Goal: Task Accomplishment & Management: Use online tool/utility

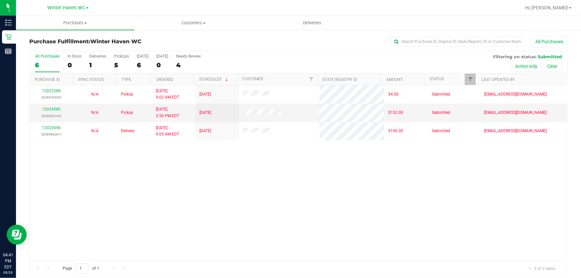
click at [229, 160] on div "12022388 (328929499) N/A Pickup [DATE] 9:02 AM EDT 9/29/2025 $4.00 Submitted [E…" at bounding box center [298, 172] width 537 height 175
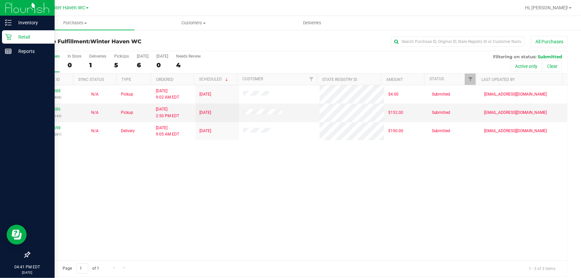
click at [26, 34] on p "Retail" at bounding box center [32, 37] width 40 height 8
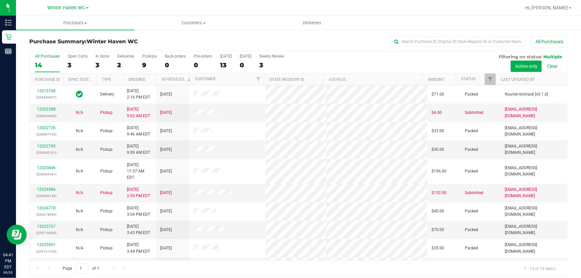
click at [347, 60] on div "All Purchases 14 Open Carts 3 In Store 3 Deliveries 2 PickUps 9 Back-orders 0 P…" at bounding box center [298, 62] width 537 height 22
click at [337, 62] on div "All Purchases 14 Open Carts 3 In Store 3 Deliveries 2 PickUps 9 Back-orders 0 P…" at bounding box center [298, 62] width 537 height 22
click at [334, 62] on div "All Purchases 14 Open Carts 3 In Store 3 Deliveries 2 PickUps 9 Back-orders 0 P…" at bounding box center [298, 62] width 537 height 22
click at [379, 63] on div "All Purchases 14 Open Carts 3 In Store 3 Deliveries 2 PickUps 9 Back-orders 0 P…" at bounding box center [298, 62] width 537 height 22
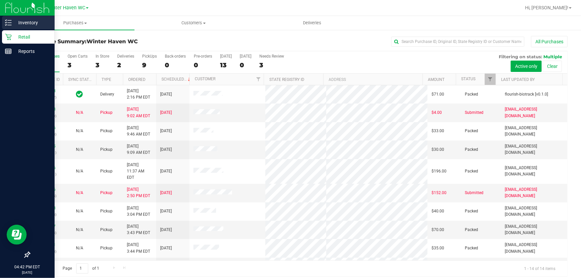
click at [21, 19] on p "Inventory" at bounding box center [32, 23] width 40 height 8
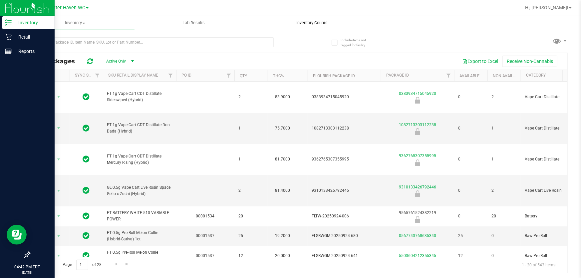
click at [318, 23] on span "Inventory Counts" at bounding box center [311, 23] width 49 height 6
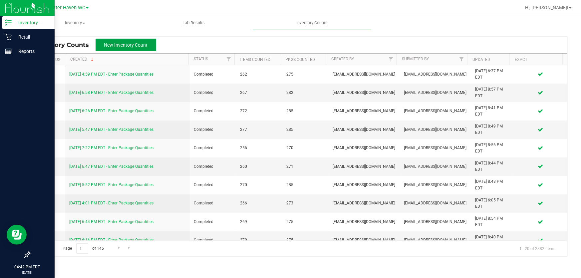
click at [111, 42] on span "New Inventory Count" at bounding box center [126, 44] width 44 height 5
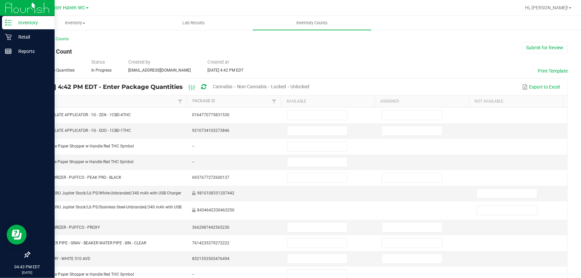
click at [309, 86] on span "Unlocked" at bounding box center [299, 86] width 19 height 5
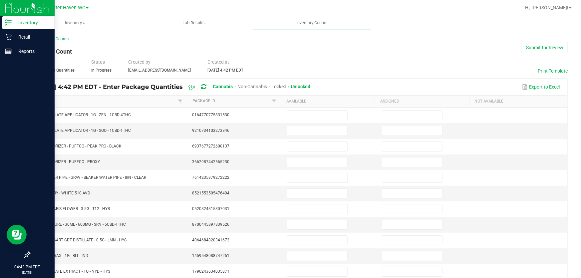
click at [40, 100] on link "Item" at bounding box center [106, 100] width 140 height 5
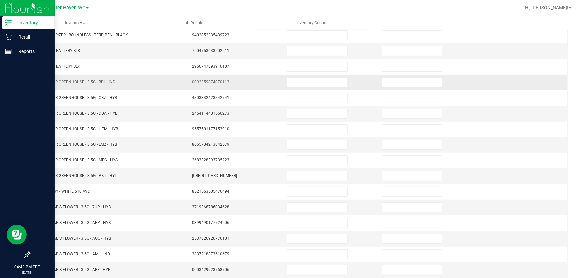
scroll to position [90, 0]
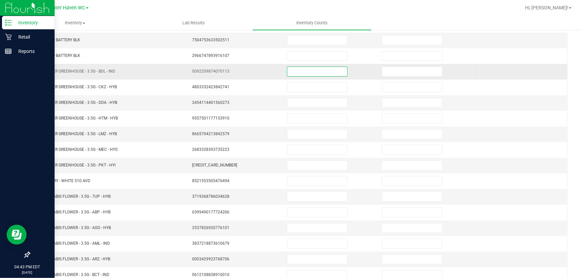
click at [319, 73] on input at bounding box center [317, 71] width 60 height 9
type input "5"
type input "0"
type input "16"
type input "0"
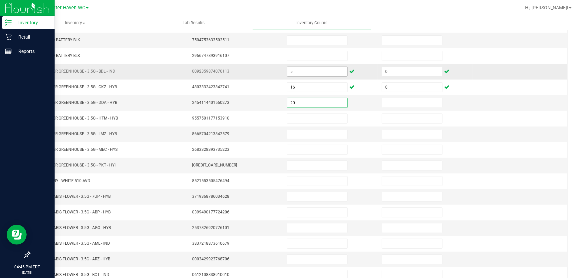
type input "20"
type input "0"
type input "7"
type input "0"
type input "2"
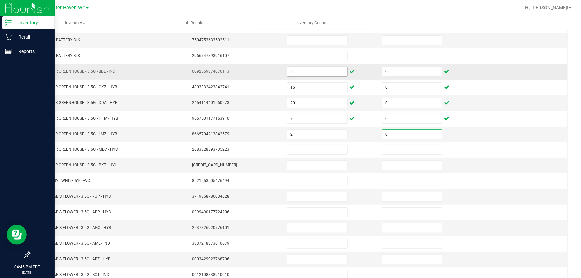
type input "0"
type input "14"
type input "0"
type input "8"
type input "0"
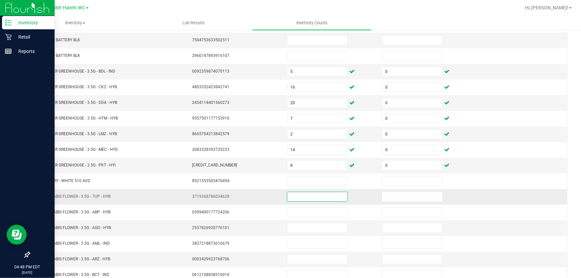
click at [313, 197] on input at bounding box center [317, 196] width 60 height 9
type input "7"
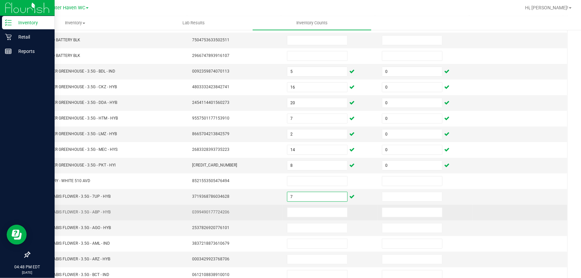
click at [260, 206] on td "0399490177724206" at bounding box center [235, 213] width 95 height 16
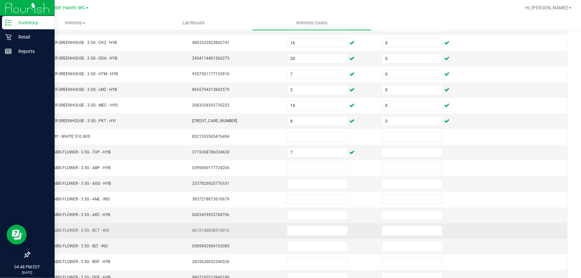
scroll to position [164, 0]
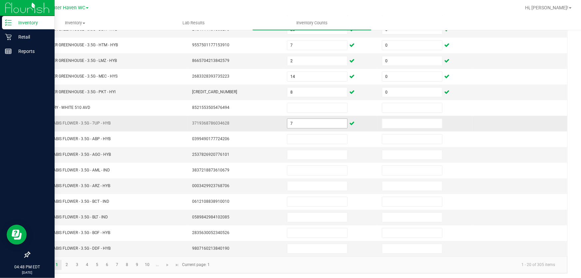
click at [313, 121] on input "7" at bounding box center [317, 123] width 60 height 9
click at [314, 121] on input at bounding box center [317, 123] width 60 height 9
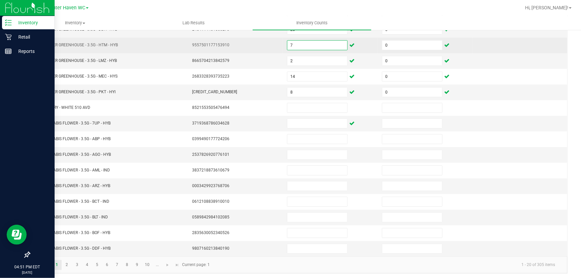
click at [326, 44] on input "7" at bounding box center [317, 45] width 60 height 9
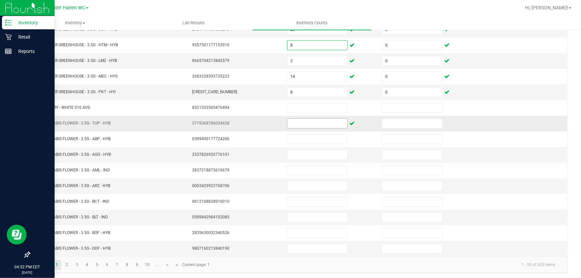
type input "8"
click at [306, 121] on input at bounding box center [317, 123] width 60 height 9
type input "2"
type input "0"
type input "12"
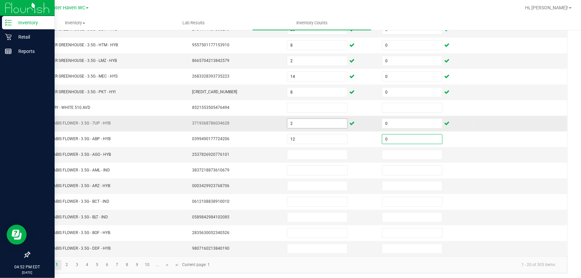
type input "0"
type input "2"
type input "0"
type input "10"
type input "0"
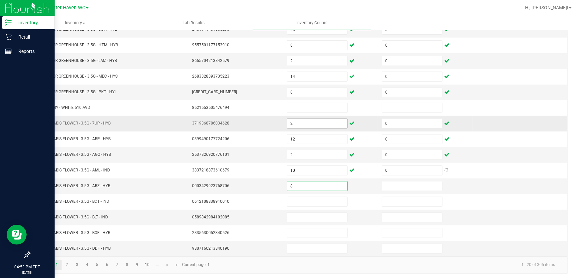
type input "8"
type input "0"
type input "10"
type input "0"
type input "19"
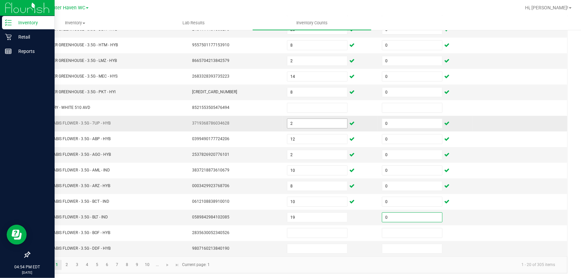
type input "0"
type input "4"
type input "0"
type input "5"
type input "0"
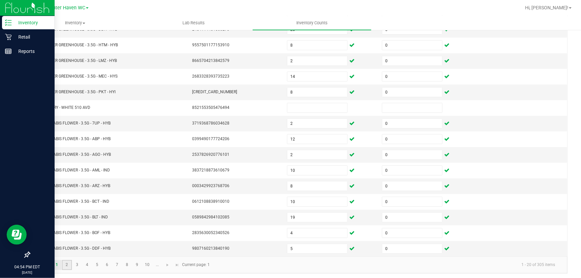
click at [65, 263] on link "2" at bounding box center [67, 265] width 10 height 10
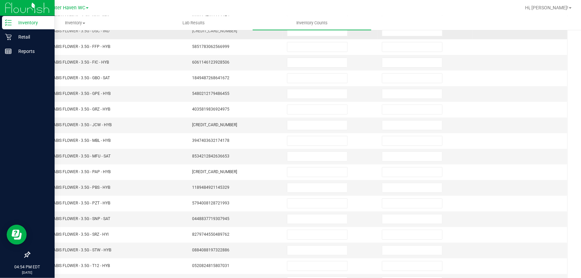
scroll to position [0, 0]
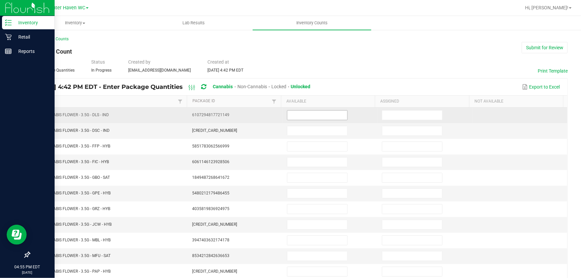
click at [294, 116] on input at bounding box center [317, 114] width 60 height 9
click at [310, 115] on input at bounding box center [317, 114] width 60 height 9
type input "3"
type input "0"
type input "5"
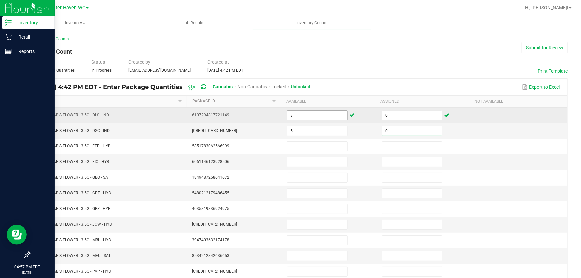
type input "0"
type input "16"
type input "0"
type input "6"
type input "0"
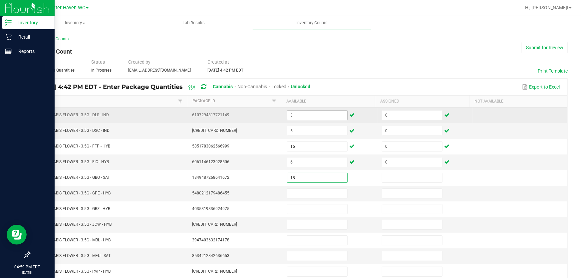
type input "18"
type input "0"
type input "11"
type input "0"
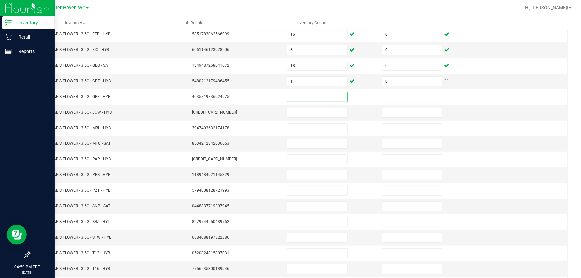
scroll to position [115, 0]
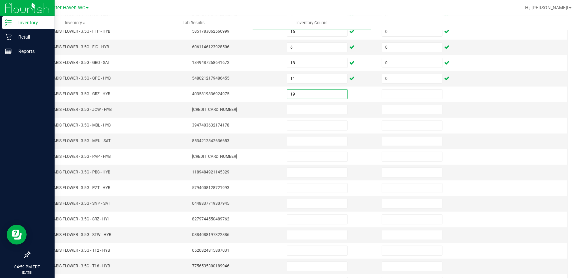
type input "19"
type input "0"
type input "4"
type input "0"
type input "6"
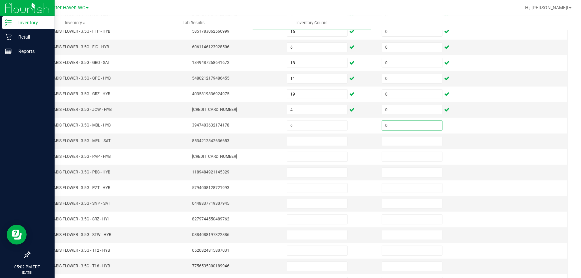
type input "0"
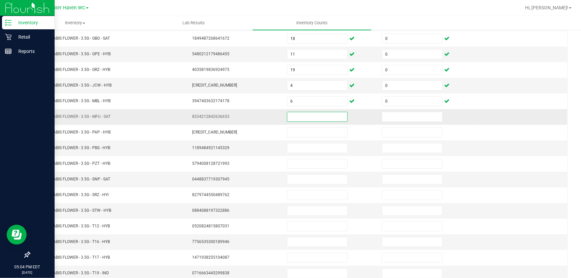
scroll to position [164, 0]
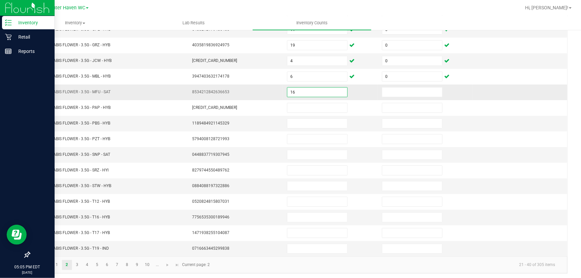
type input "16"
type input "0"
type input "3"
type input "0"
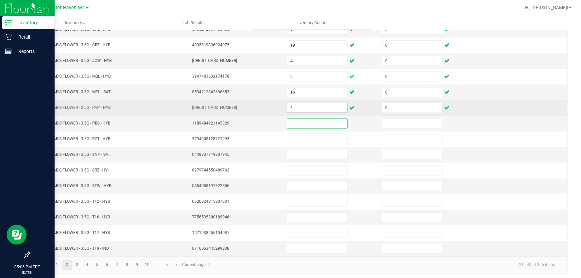
click at [321, 108] on input "3" at bounding box center [317, 107] width 60 height 9
type input "2"
type input "3"
type input "0"
type input "9"
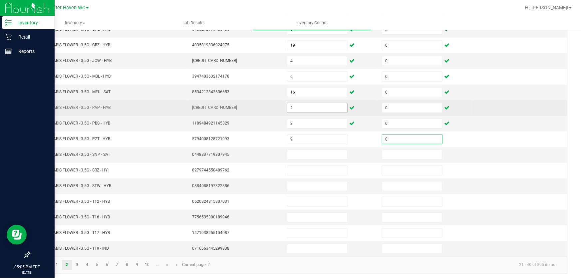
type input "0"
type input "2"
type input "0"
type input "1"
type input "0"
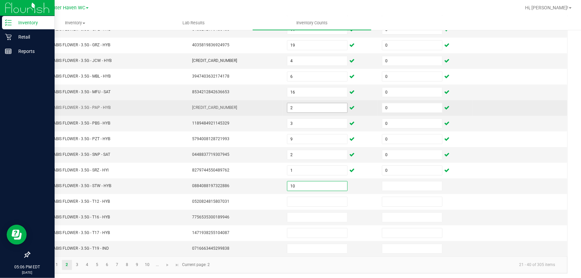
type input "10"
type input "0"
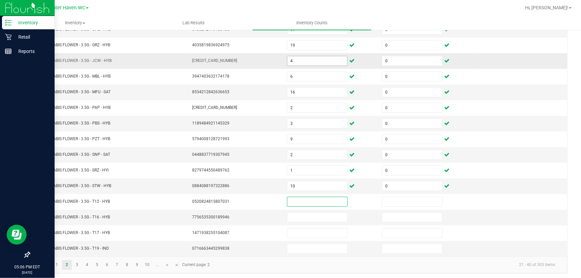
click at [326, 61] on input "4" at bounding box center [317, 60] width 60 height 9
type input "10"
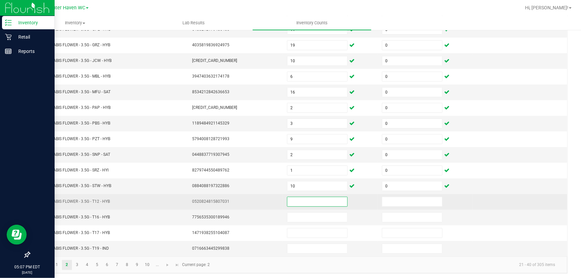
click at [319, 202] on input at bounding box center [317, 201] width 60 height 9
type input "10"
type input "0"
type input "8"
type input "0"
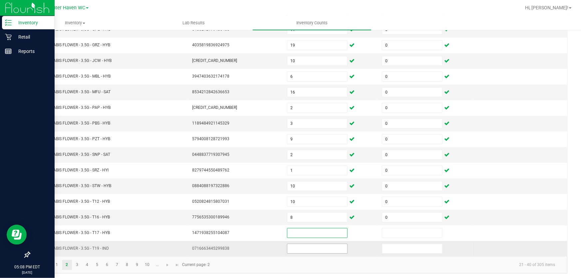
click at [300, 244] on input at bounding box center [317, 248] width 60 height 9
type input "4"
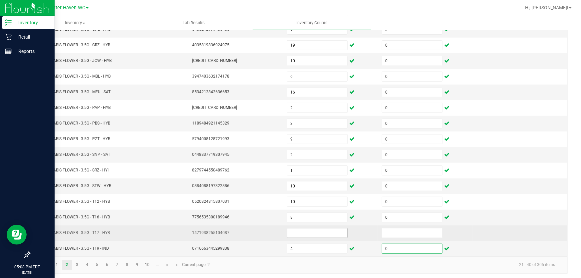
type input "0"
click at [307, 233] on input at bounding box center [317, 232] width 60 height 9
type input "9"
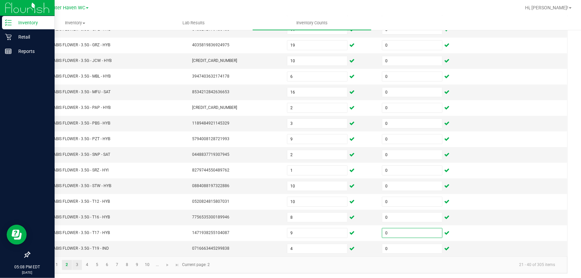
type input "0"
click at [76, 261] on link "3" at bounding box center [77, 265] width 10 height 10
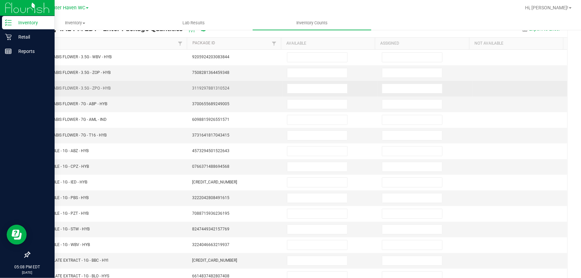
scroll to position [0, 0]
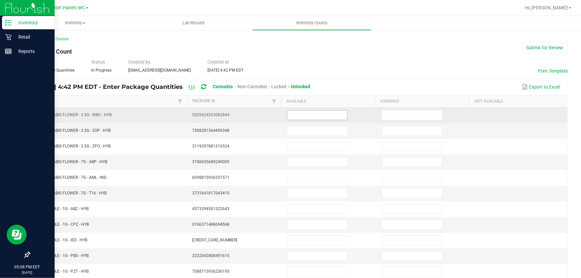
click at [304, 116] on input at bounding box center [317, 114] width 60 height 9
click at [291, 112] on input at bounding box center [317, 114] width 60 height 9
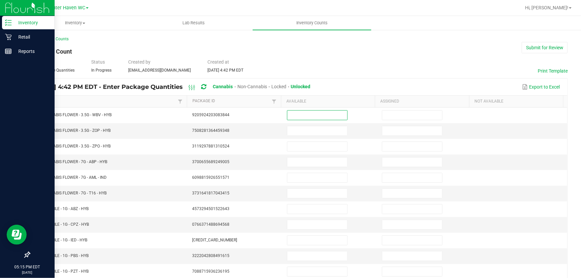
click at [171, 86] on div "[DATE] 4:42 PM EDT - Enter Package Quantities Cannabis Non-Cannabis Locked Unlo…" at bounding box center [175, 87] width 281 height 12
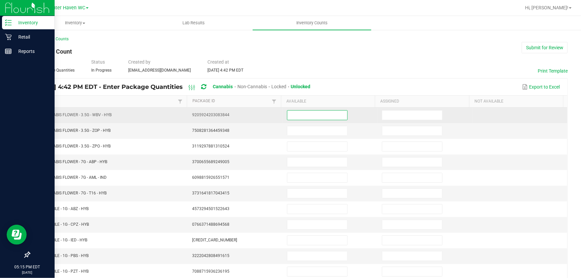
click at [294, 113] on input at bounding box center [317, 114] width 60 height 9
click at [313, 117] on input at bounding box center [317, 114] width 60 height 9
type input "5"
type input "0"
type input "11"
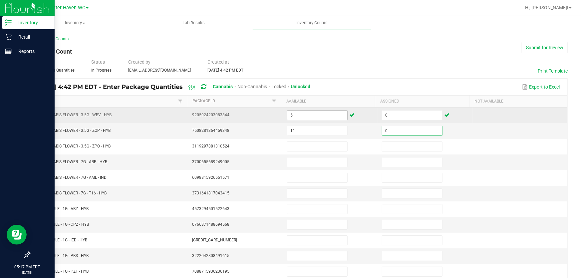
type input "0"
type input "16"
type input "0"
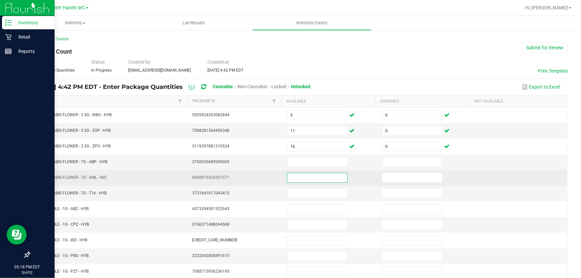
click at [322, 178] on input at bounding box center [317, 177] width 60 height 9
type input "1"
type input "0"
type input "5"
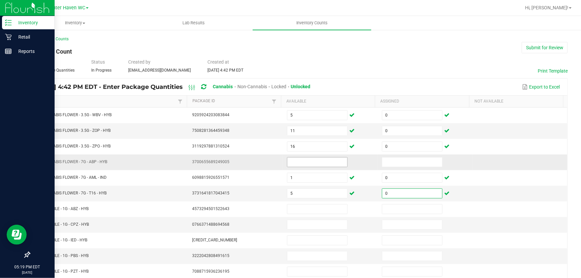
type input "0"
click at [321, 161] on input at bounding box center [317, 161] width 60 height 9
type input "9"
type input "0"
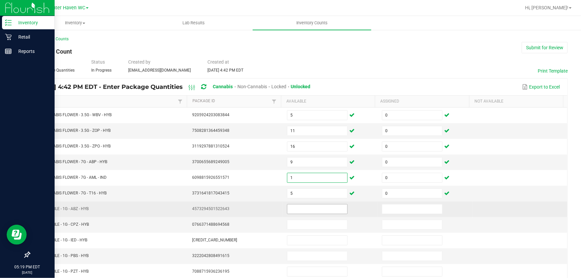
click at [321, 210] on input at bounding box center [317, 208] width 60 height 9
type input "0"
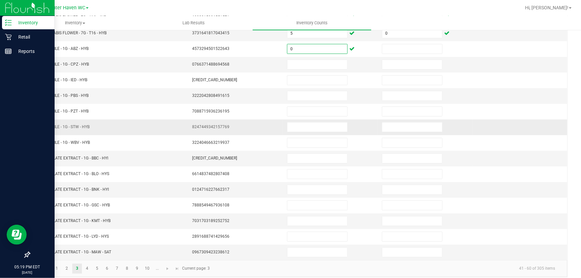
scroll to position [164, 0]
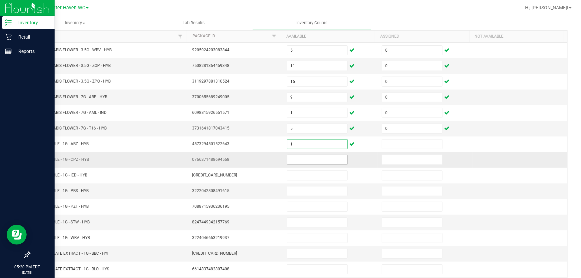
type input "0"
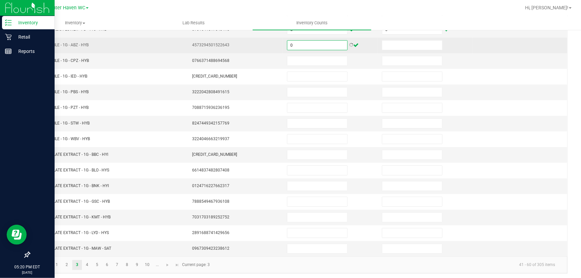
click at [306, 43] on input "0" at bounding box center [317, 45] width 60 height 9
type input "2"
type input "0"
type input "3"
type input "0"
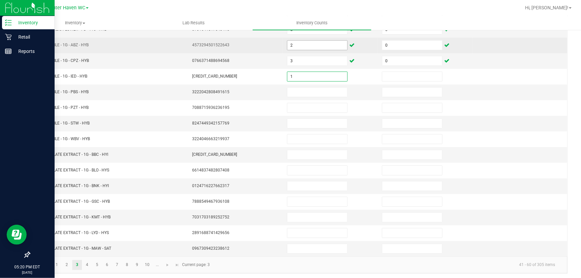
type input "1"
type input "0"
type input "3"
type input "0"
type input "3"
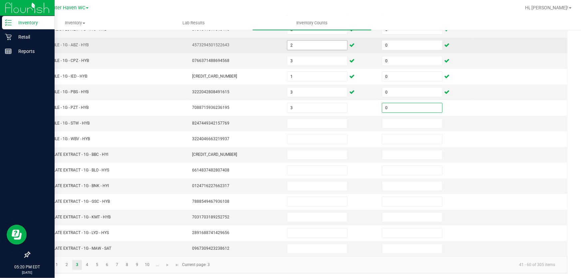
type input "0"
type input "3"
type input "0"
type input "2"
type input "0"
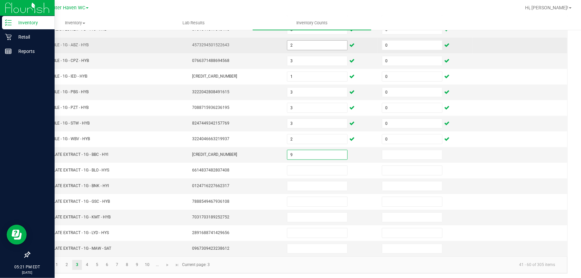
type input "9"
type input "0"
type input "1"
type input "0"
type input "12"
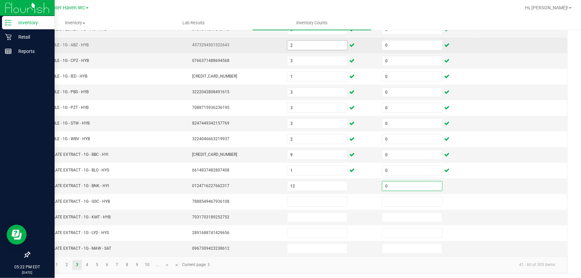
type input "0"
type input "3"
type input "0"
type input "1"
type input "0"
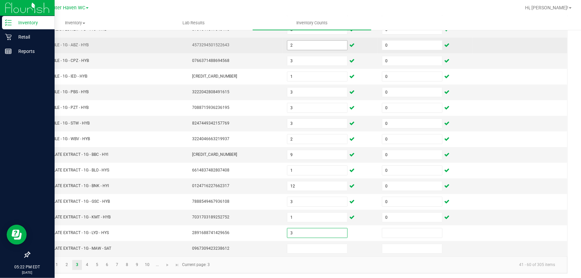
type input "3"
type input "0"
type input "4"
type input "0"
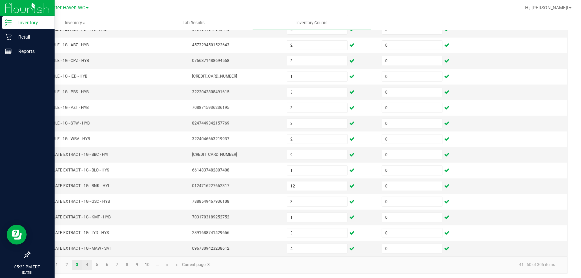
click at [87, 263] on link "4" at bounding box center [87, 265] width 10 height 10
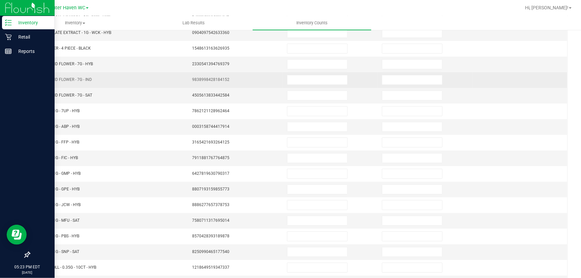
scroll to position [0, 0]
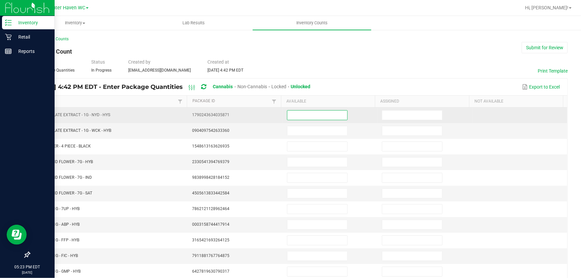
click at [311, 113] on input at bounding box center [317, 114] width 60 height 9
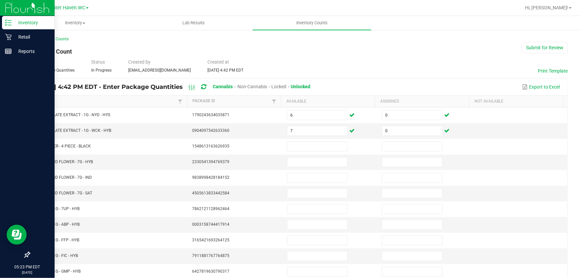
click at [325, 48] on div "< All Inventory Counts Inventory Count Submit for Review Type Enter Package Qua…" at bounding box center [298, 236] width 538 height 401
click at [317, 52] on div "< All Inventory Counts Inventory Count Submit for Review Type Enter Package Qua…" at bounding box center [298, 236] width 538 height 401
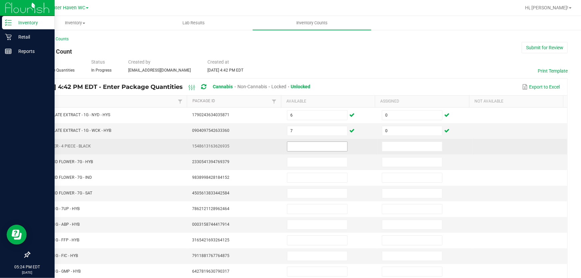
click at [323, 143] on input at bounding box center [317, 146] width 60 height 9
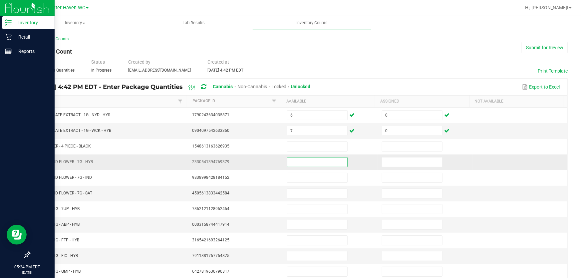
click at [323, 160] on input at bounding box center [317, 161] width 60 height 9
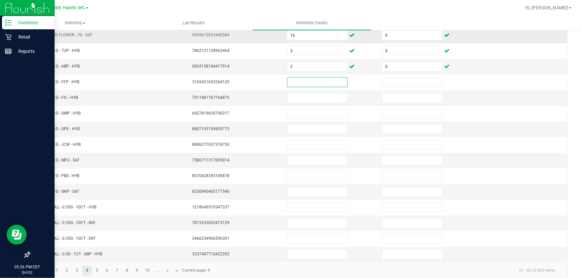
scroll to position [164, 0]
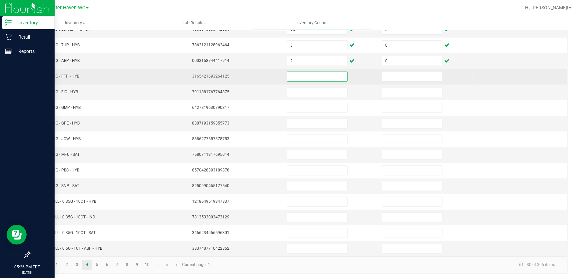
click at [313, 73] on input at bounding box center [317, 76] width 60 height 9
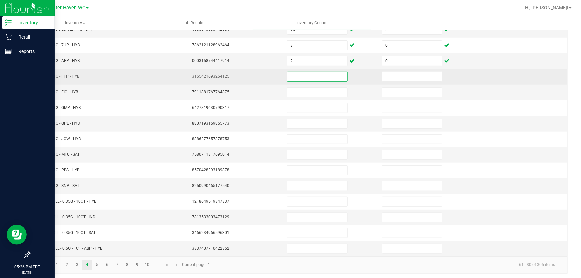
click at [313, 73] on input at bounding box center [317, 76] width 60 height 9
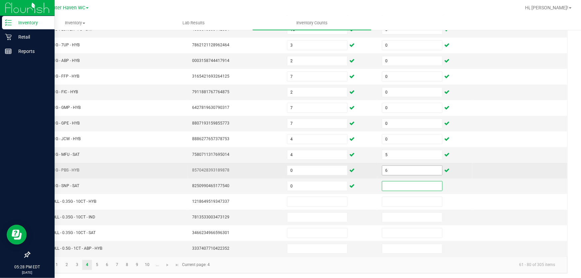
click at [395, 169] on input "6" at bounding box center [412, 170] width 60 height 9
click at [316, 169] on input "0" at bounding box center [317, 170] width 60 height 9
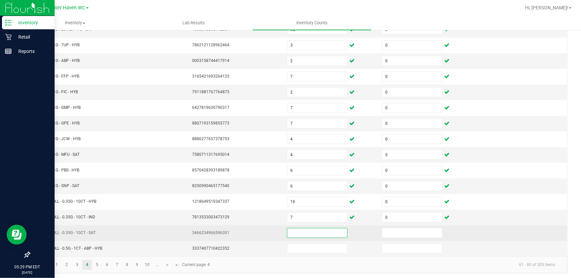
click at [335, 232] on input at bounding box center [317, 232] width 60 height 9
click at [309, 229] on input at bounding box center [317, 232] width 60 height 9
click at [299, 228] on input at bounding box center [317, 232] width 60 height 9
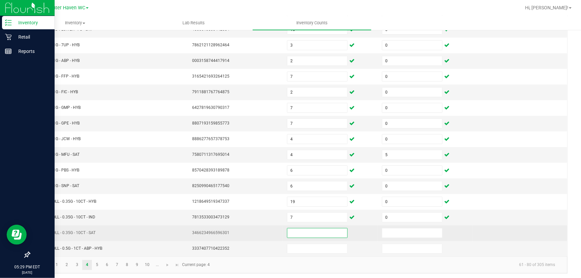
click at [296, 232] on input at bounding box center [317, 232] width 60 height 9
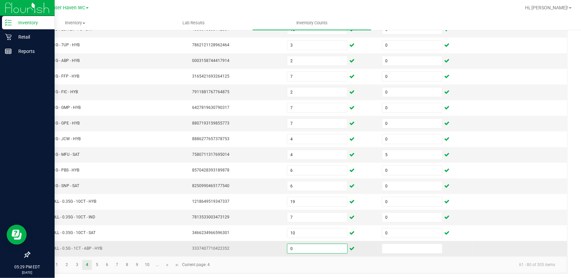
click at [306, 246] on input "0" at bounding box center [317, 248] width 60 height 9
click at [96, 262] on link "5" at bounding box center [97, 265] width 10 height 10
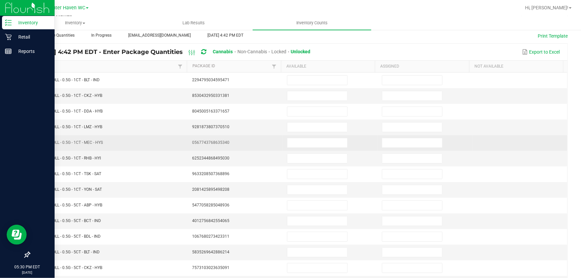
scroll to position [0, 0]
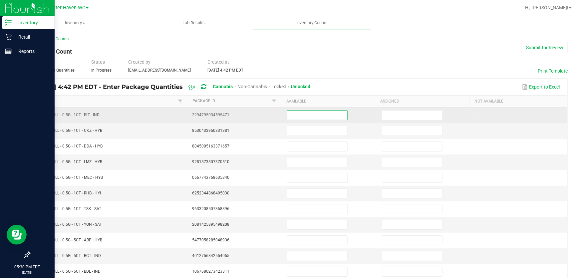
click at [307, 115] on input at bounding box center [317, 114] width 60 height 9
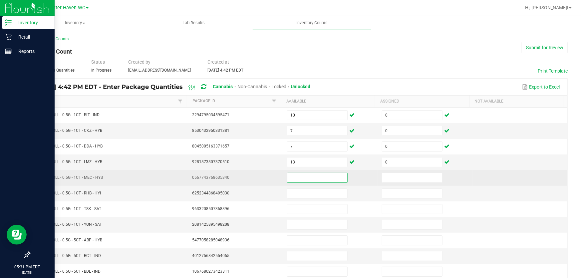
click at [300, 180] on input at bounding box center [317, 177] width 60 height 9
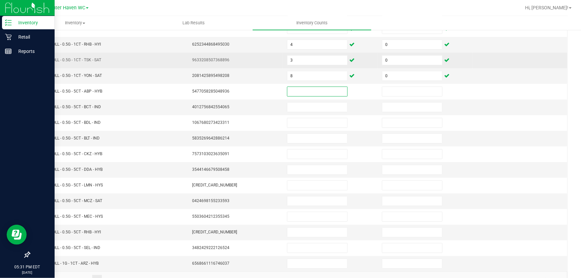
scroll to position [164, 0]
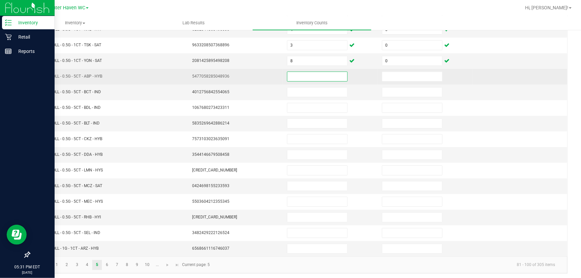
click at [315, 74] on input at bounding box center [317, 76] width 60 height 9
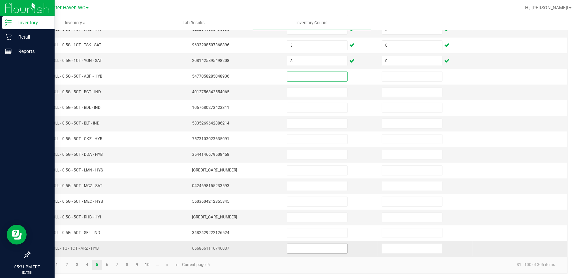
click at [301, 248] on input at bounding box center [317, 248] width 60 height 9
click at [106, 264] on link "6" at bounding box center [107, 265] width 10 height 10
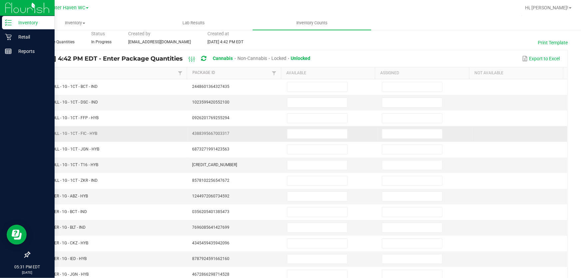
scroll to position [0, 0]
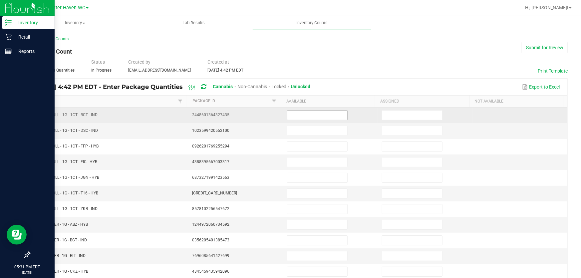
click at [327, 115] on input at bounding box center [317, 114] width 60 height 9
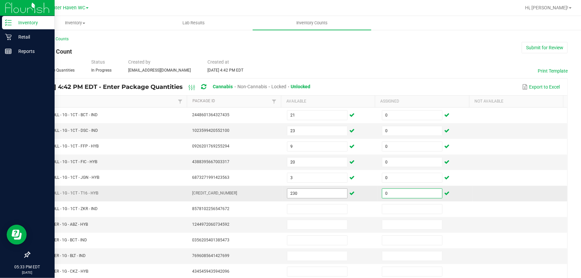
click at [333, 190] on input "230" at bounding box center [317, 193] width 60 height 9
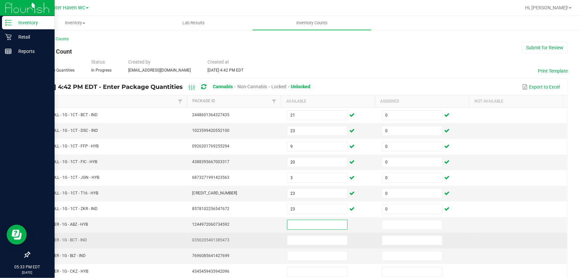
scroll to position [164, 0]
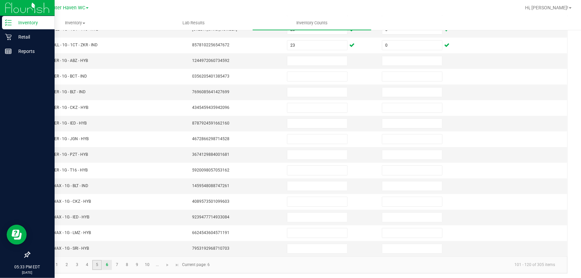
click at [95, 261] on link "5" at bounding box center [97, 265] width 10 height 10
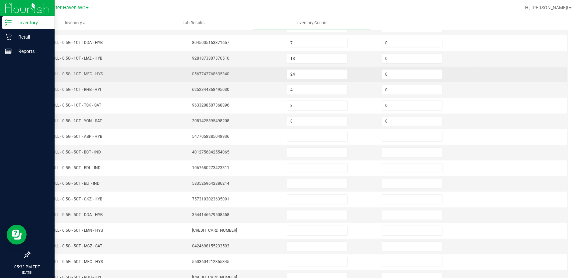
scroll to position [103, 0]
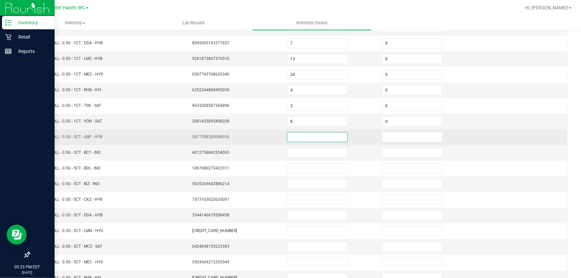
click at [291, 136] on input at bounding box center [317, 136] width 60 height 9
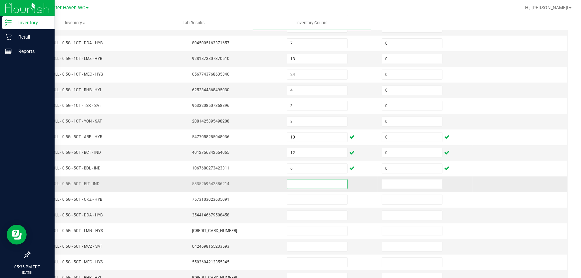
click at [330, 183] on input at bounding box center [317, 183] width 60 height 9
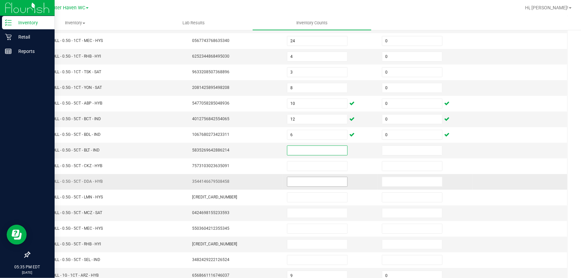
scroll to position [164, 0]
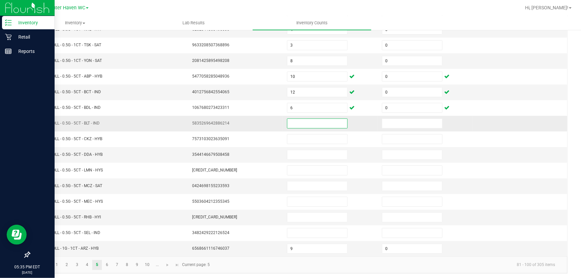
click at [308, 120] on input at bounding box center [317, 123] width 60 height 9
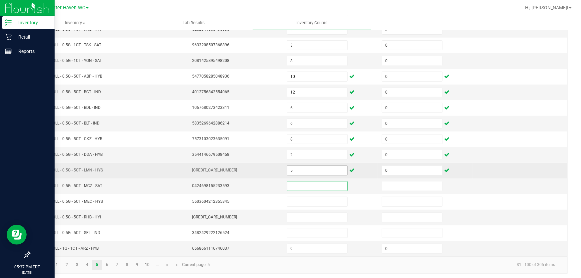
click at [319, 167] on input "5" at bounding box center [317, 170] width 60 height 9
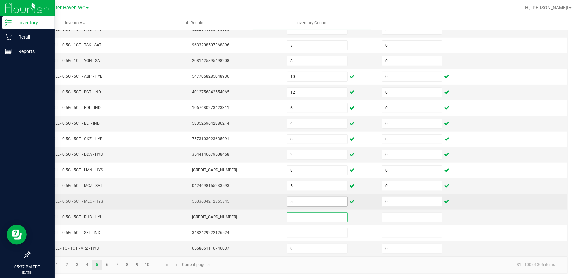
click at [323, 198] on input "5" at bounding box center [317, 201] width 60 height 9
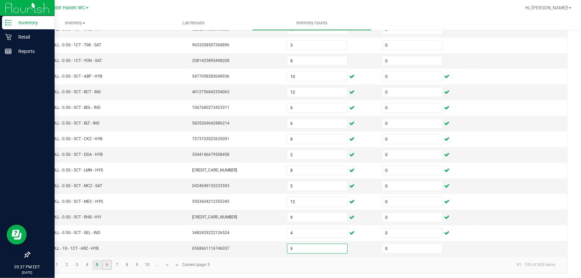
click at [106, 262] on link "6" at bounding box center [107, 265] width 10 height 10
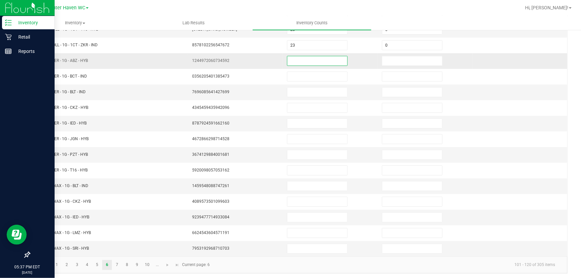
click at [313, 59] on input at bounding box center [317, 60] width 60 height 9
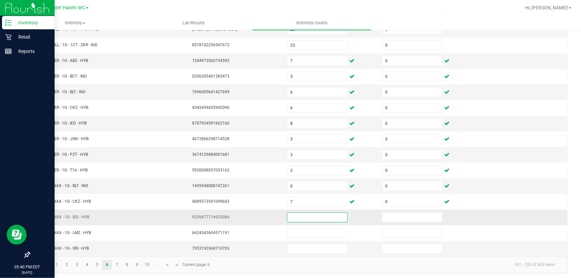
click at [325, 216] on input at bounding box center [317, 217] width 60 height 9
click at [115, 260] on link "7" at bounding box center [117, 265] width 10 height 10
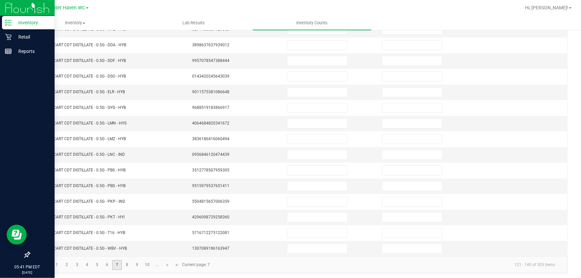
scroll to position [0, 0]
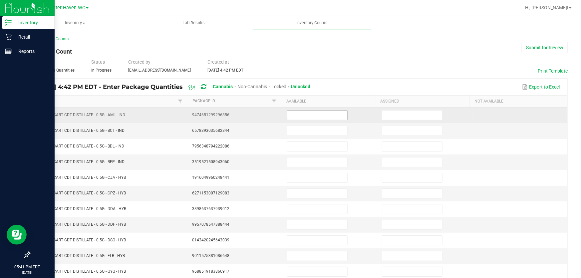
click at [323, 111] on input at bounding box center [317, 114] width 60 height 9
click at [323, 112] on input at bounding box center [317, 114] width 60 height 9
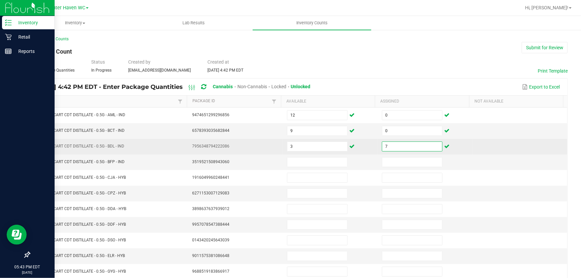
click at [419, 148] on input "7" at bounding box center [412, 146] width 60 height 9
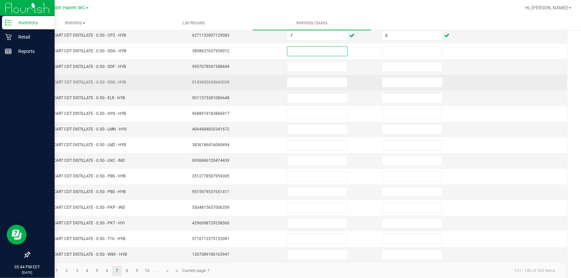
scroll to position [164, 0]
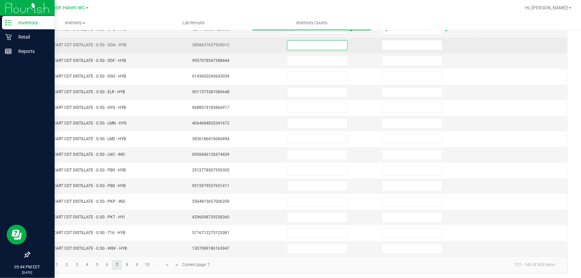
click at [309, 42] on input at bounding box center [317, 45] width 60 height 9
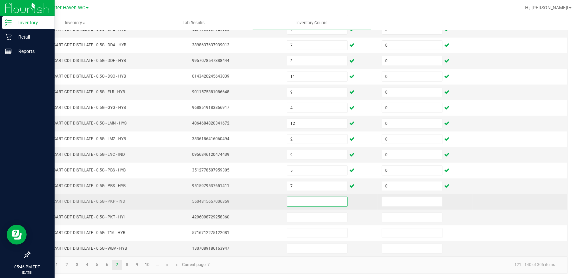
click at [308, 197] on input at bounding box center [317, 201] width 60 height 9
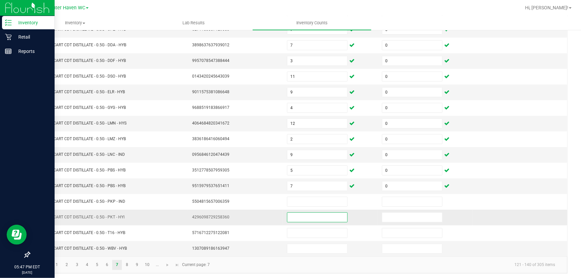
drag, startPoint x: 311, startPoint y: 217, endPoint x: 313, endPoint y: 212, distance: 6.1
click at [312, 214] on input at bounding box center [317, 217] width 60 height 9
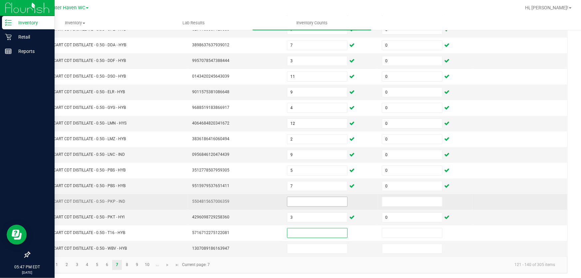
click at [319, 200] on input at bounding box center [317, 201] width 60 height 9
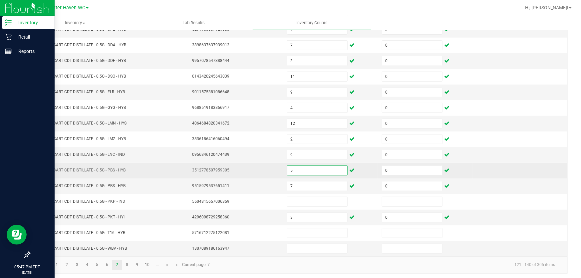
click at [322, 169] on input "5" at bounding box center [317, 170] width 60 height 9
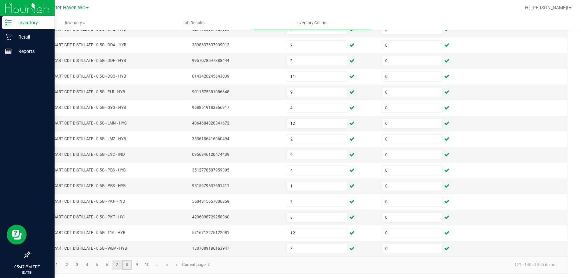
click at [127, 261] on link "8" at bounding box center [127, 265] width 10 height 10
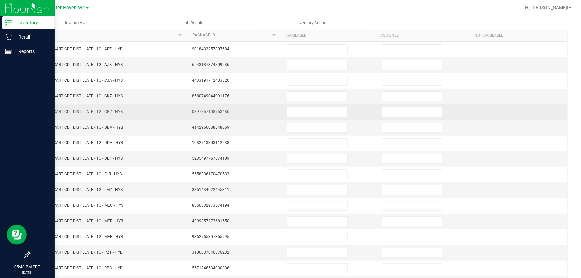
scroll to position [0, 0]
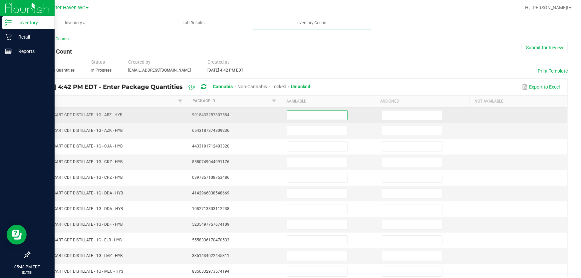
click at [292, 115] on input at bounding box center [317, 114] width 60 height 9
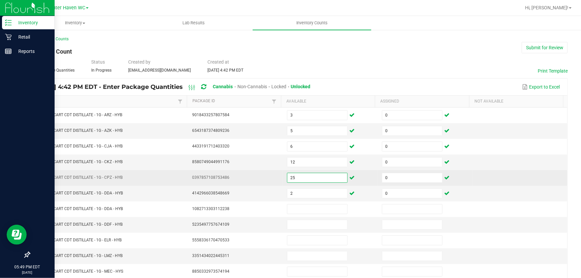
click at [324, 177] on input "25" at bounding box center [317, 177] width 60 height 9
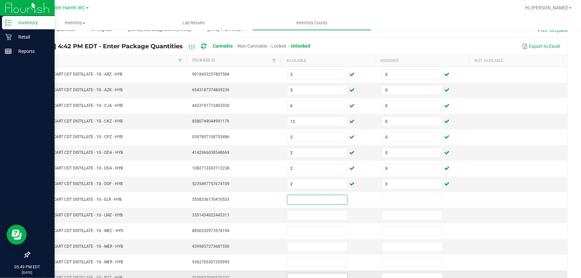
scroll to position [164, 0]
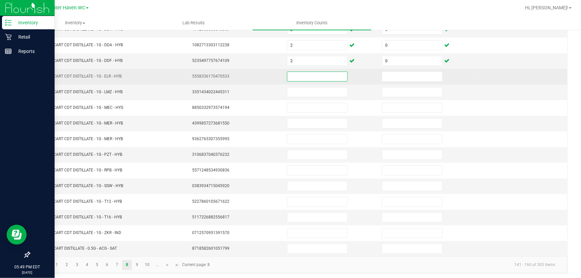
click at [315, 72] on input at bounding box center [317, 76] width 60 height 9
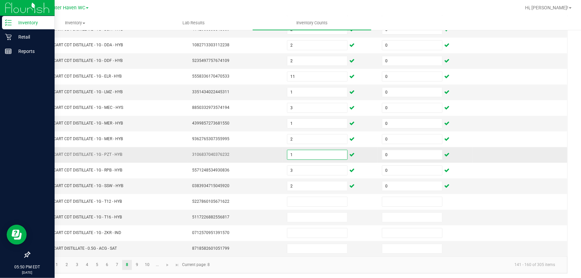
click at [292, 153] on input "1" at bounding box center [317, 154] width 60 height 9
click at [302, 214] on input at bounding box center [317, 217] width 60 height 9
click at [137, 260] on link "9" at bounding box center [137, 265] width 10 height 10
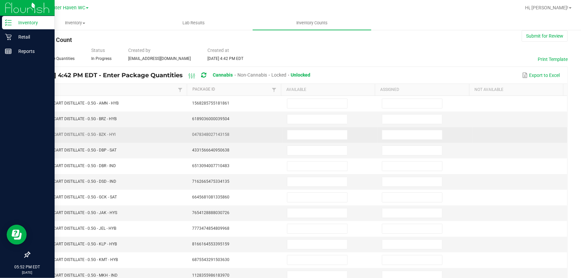
scroll to position [0, 0]
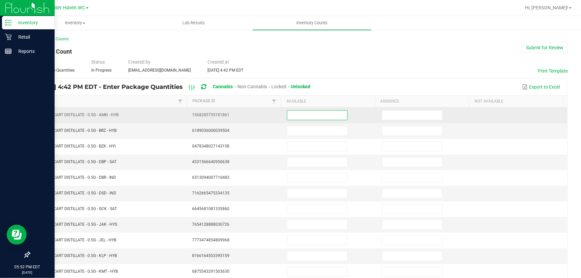
click at [311, 114] on input at bounding box center [317, 114] width 60 height 9
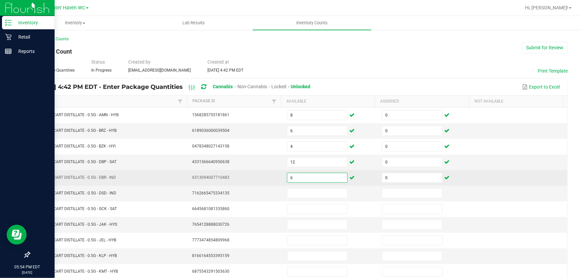
click at [317, 176] on input "6" at bounding box center [317, 177] width 60 height 9
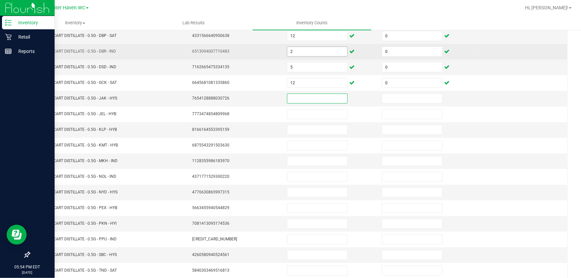
scroll to position [164, 0]
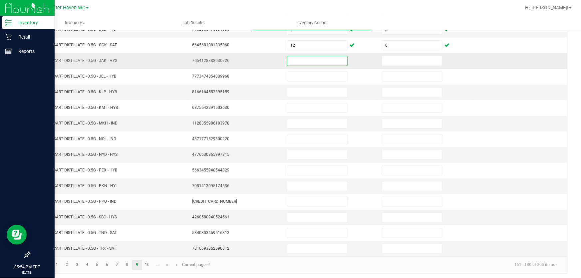
click at [308, 58] on input at bounding box center [317, 60] width 60 height 9
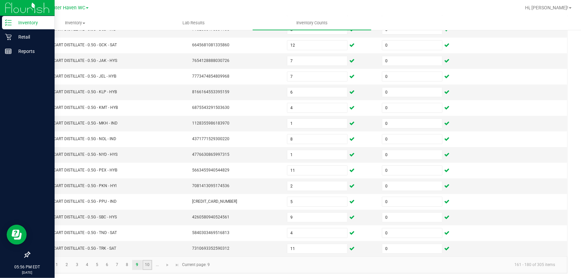
click at [147, 261] on link "10" at bounding box center [147, 265] width 10 height 10
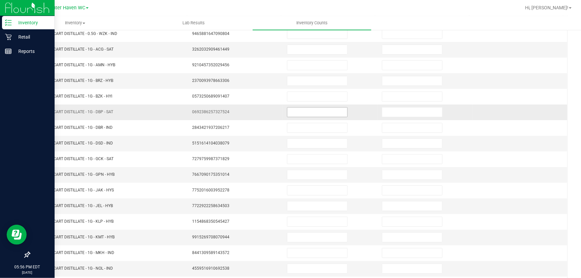
scroll to position [0, 0]
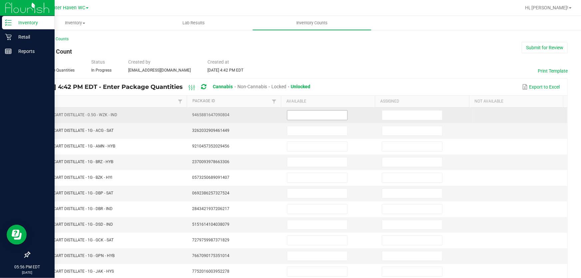
click at [328, 115] on input at bounding box center [317, 114] width 60 height 9
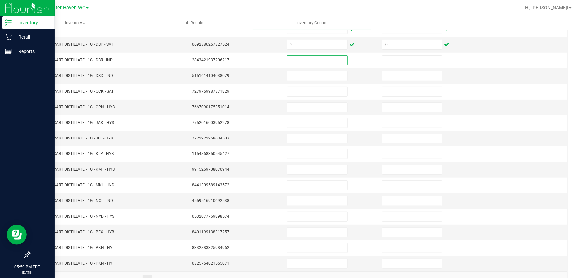
scroll to position [164, 0]
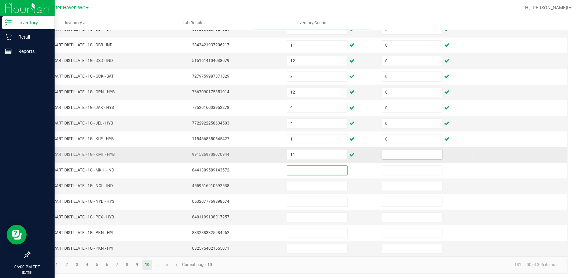
click at [415, 154] on input at bounding box center [412, 154] width 60 height 9
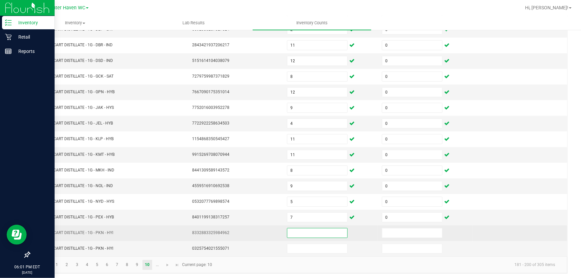
click at [327, 231] on input at bounding box center [317, 232] width 60 height 9
click at [315, 231] on input "3" at bounding box center [317, 232] width 60 height 9
click at [396, 231] on input "1" at bounding box center [412, 232] width 60 height 9
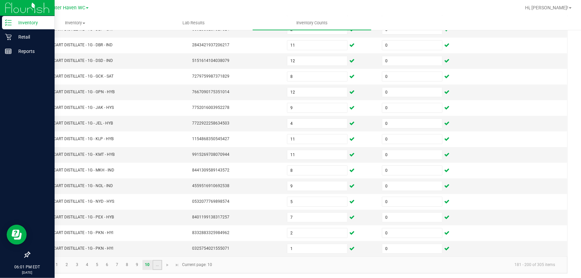
click at [156, 264] on link "..." at bounding box center [157, 265] width 10 height 10
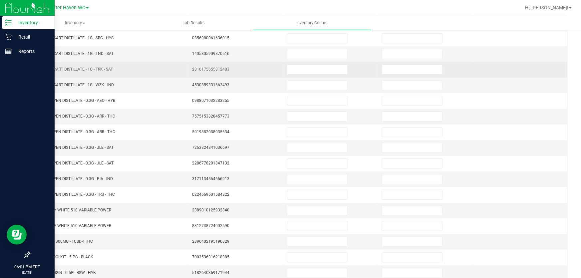
scroll to position [0, 0]
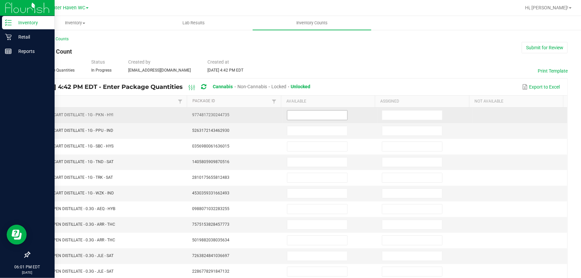
click at [313, 113] on input at bounding box center [317, 114] width 60 height 9
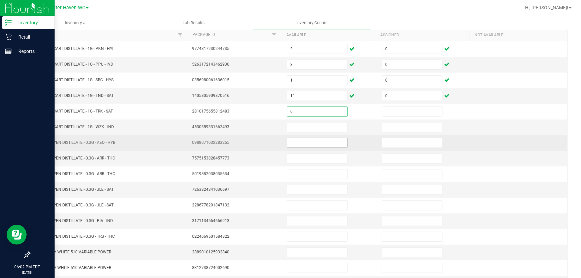
scroll to position [73, 0]
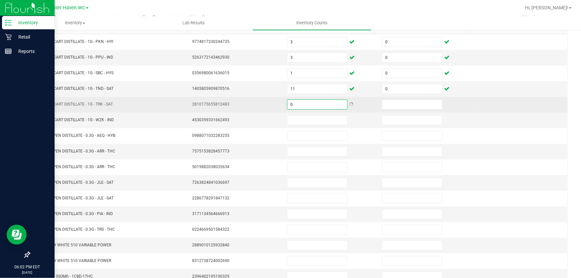
click at [298, 105] on input "0" at bounding box center [317, 104] width 60 height 9
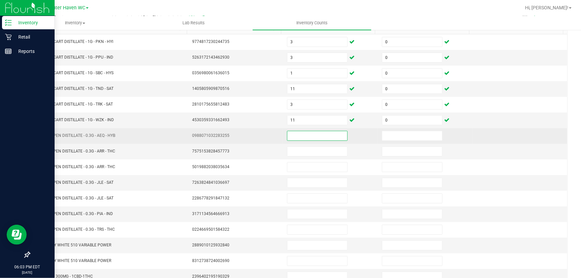
click at [308, 136] on input at bounding box center [317, 135] width 60 height 9
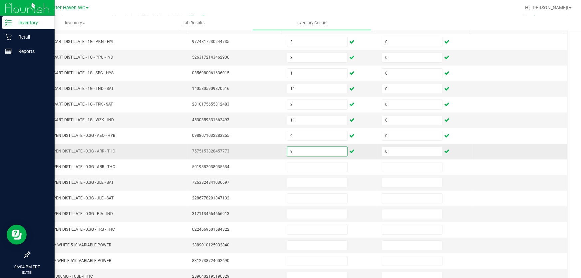
click at [311, 151] on input "9" at bounding box center [317, 151] width 60 height 9
click at [389, 148] on input "4" at bounding box center [412, 151] width 60 height 9
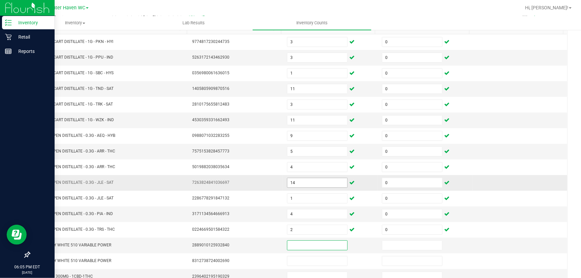
click at [322, 181] on input "14" at bounding box center [317, 182] width 60 height 9
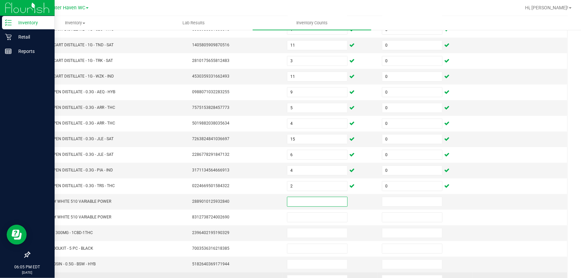
scroll to position [164, 0]
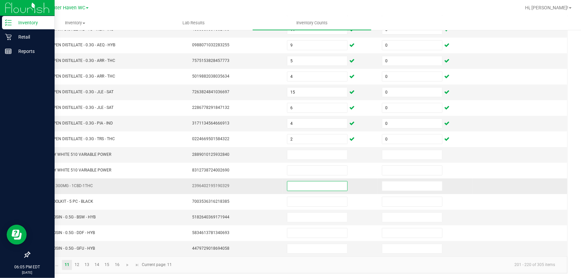
click at [299, 184] on input at bounding box center [317, 185] width 60 height 9
click at [303, 213] on input at bounding box center [317, 217] width 60 height 9
click at [77, 261] on link "12" at bounding box center [77, 265] width 10 height 10
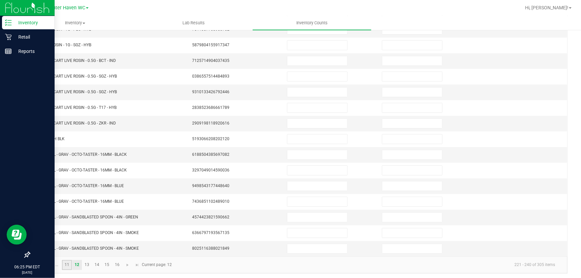
click at [67, 261] on link "11" at bounding box center [67, 265] width 10 height 10
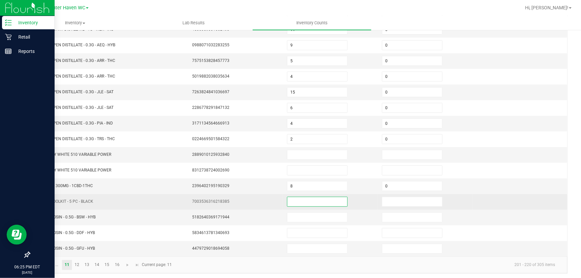
click at [292, 200] on input at bounding box center [317, 201] width 60 height 9
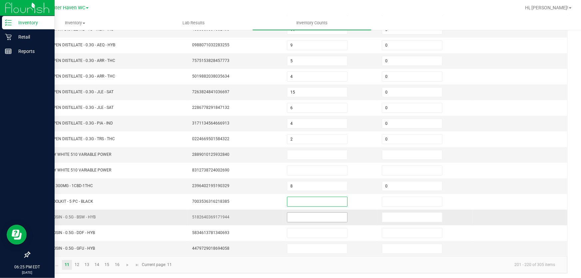
click at [295, 216] on input at bounding box center [317, 217] width 60 height 9
click at [78, 262] on link "12" at bounding box center [77, 265] width 10 height 10
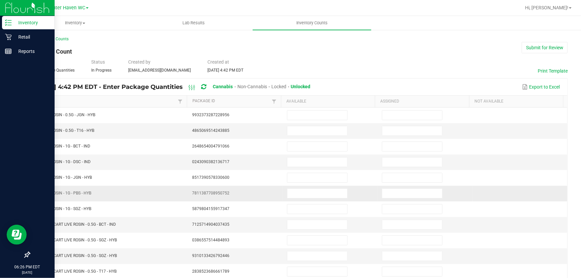
scroll to position [0, 0]
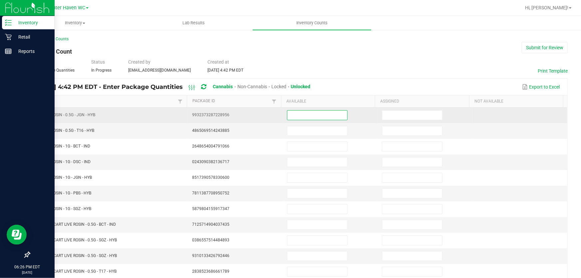
click at [301, 113] on input at bounding box center [317, 114] width 60 height 9
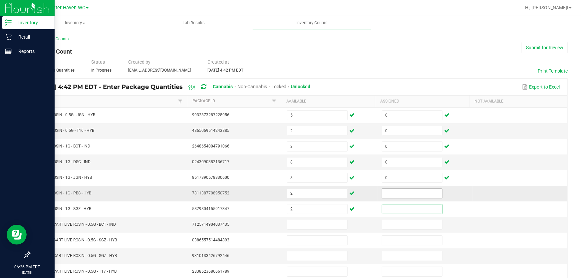
click at [387, 193] on input at bounding box center [412, 193] width 60 height 9
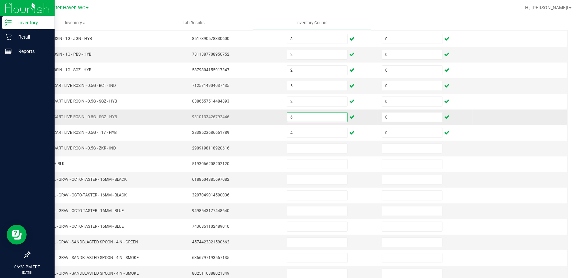
click at [299, 116] on input "6" at bounding box center [317, 116] width 60 height 9
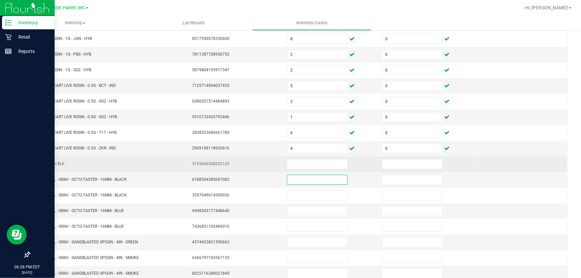
scroll to position [164, 0]
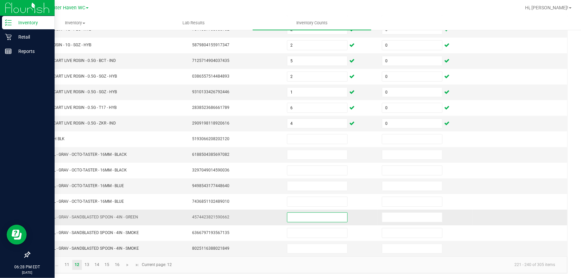
click at [315, 213] on input at bounding box center [317, 217] width 60 height 9
click at [87, 261] on link "13" at bounding box center [87, 265] width 10 height 10
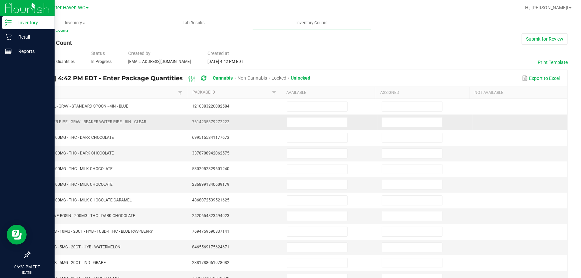
scroll to position [0, 0]
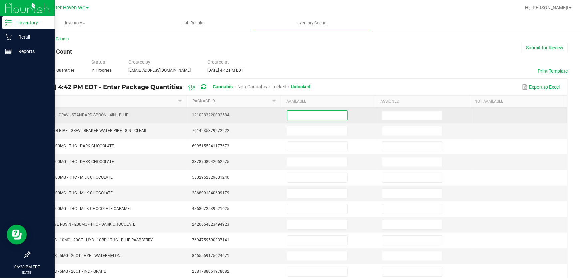
click at [328, 112] on input at bounding box center [317, 114] width 60 height 9
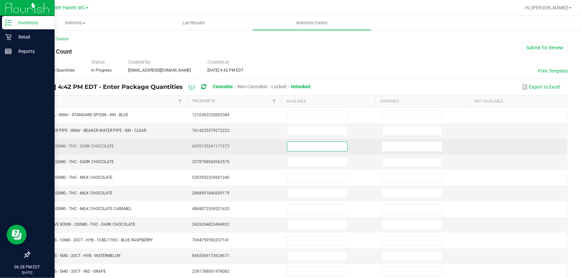
click at [297, 145] on input at bounding box center [317, 146] width 60 height 9
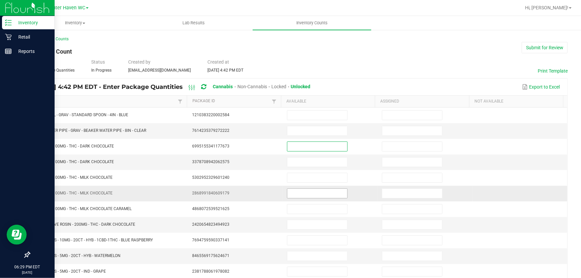
click at [294, 193] on input at bounding box center [317, 193] width 60 height 9
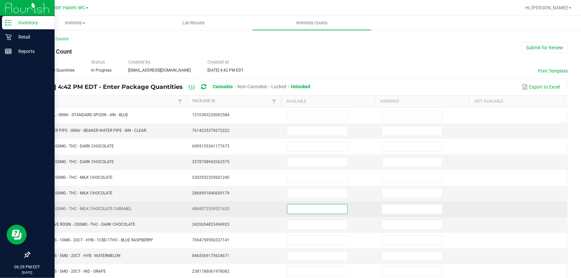
click at [293, 207] on input at bounding box center [317, 208] width 60 height 9
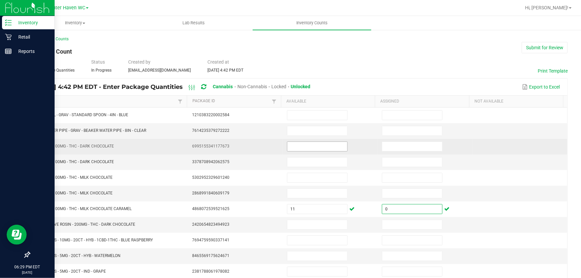
click at [308, 142] on input at bounding box center [317, 146] width 60 height 9
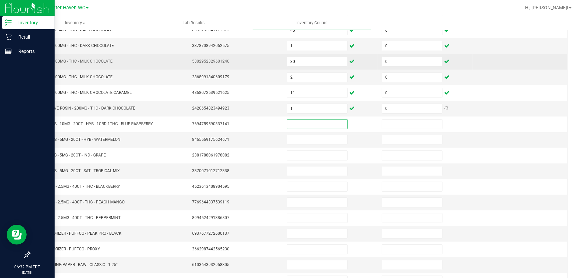
scroll to position [164, 0]
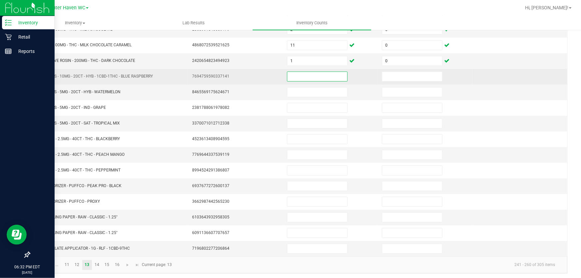
click at [300, 75] on input at bounding box center [317, 76] width 60 height 9
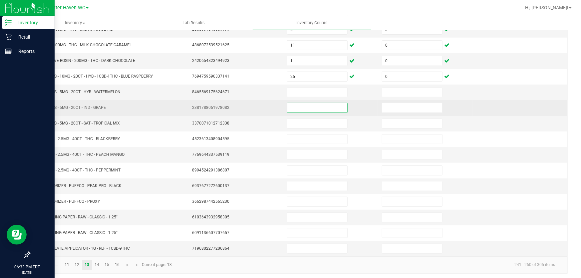
click at [311, 105] on input at bounding box center [317, 107] width 60 height 9
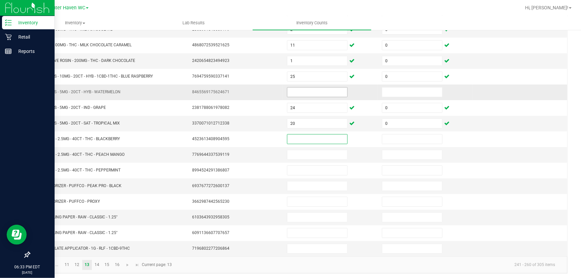
click at [297, 92] on input at bounding box center [317, 91] width 60 height 9
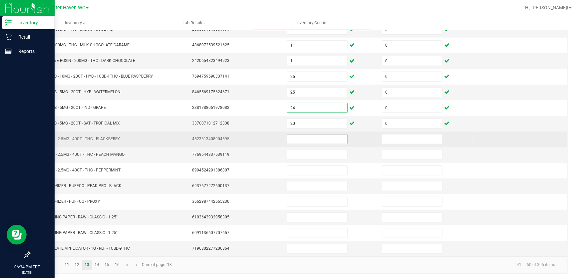
click at [296, 137] on input at bounding box center [317, 138] width 60 height 9
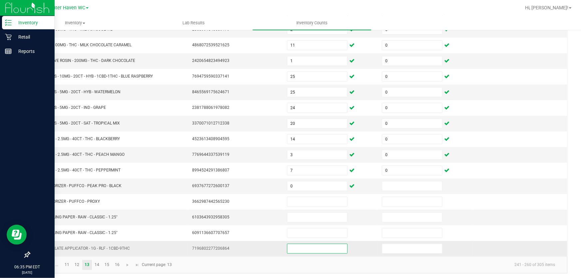
click at [298, 245] on input at bounding box center [317, 248] width 60 height 9
